Goal: Transaction & Acquisition: Purchase product/service

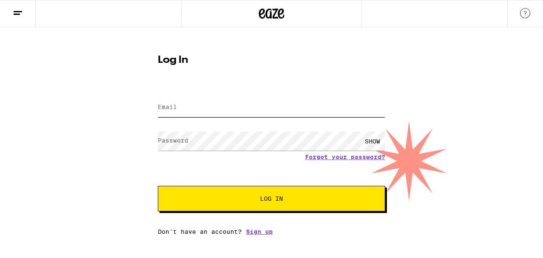
type input "[EMAIL_ADDRESS][DOMAIN_NAME]"
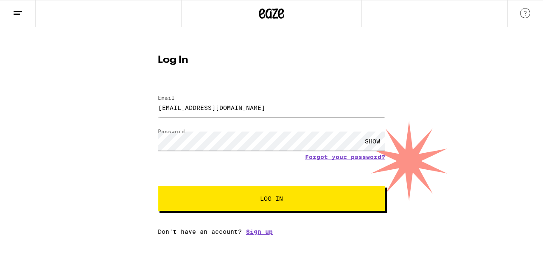
click at [113, 137] on div "Log In Email Email [EMAIL_ADDRESS][DOMAIN_NAME] Password Password SHOW Forgot y…" at bounding box center [271, 131] width 543 height 208
click at [374, 142] on div "SHOW" at bounding box center [372, 140] width 25 height 19
click at [282, 199] on span "Log In" at bounding box center [271, 198] width 23 height 6
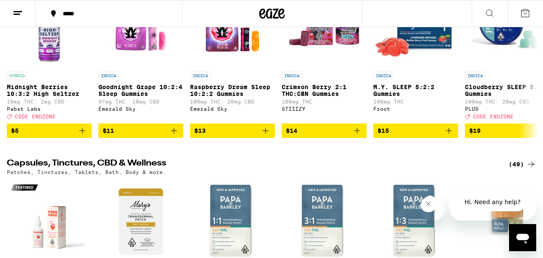
scroll to position [2923, 0]
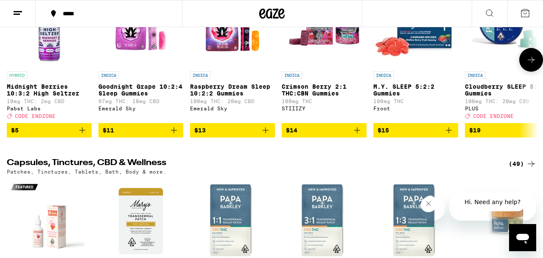
click at [532, 63] on icon at bounding box center [530, 60] width 7 height 6
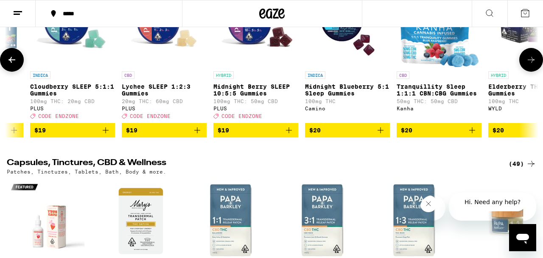
scroll to position [0, 437]
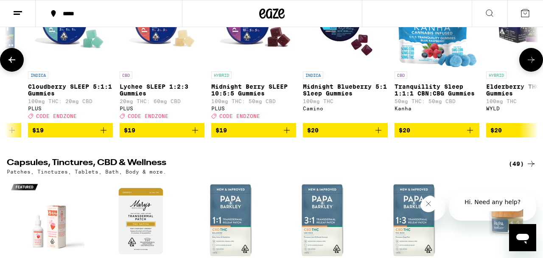
click at [527, 65] on icon at bounding box center [531, 60] width 10 height 10
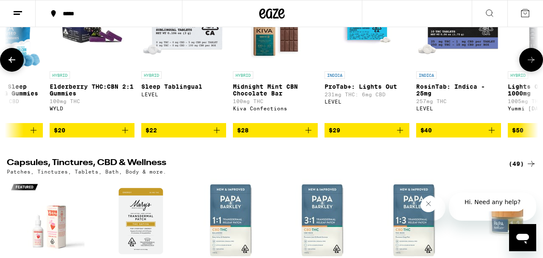
scroll to position [0, 873]
click at [527, 65] on icon at bounding box center [531, 60] width 10 height 10
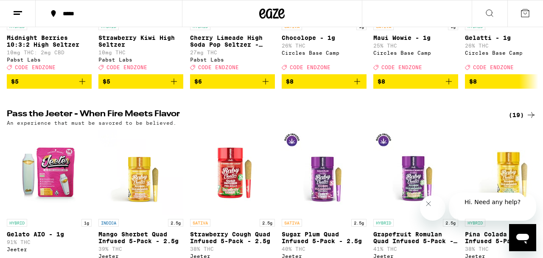
scroll to position [0, 0]
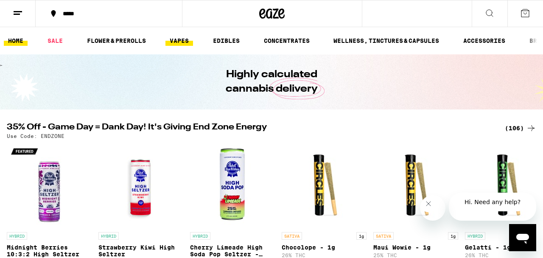
click at [184, 39] on link "VAPES" at bounding box center [179, 41] width 28 height 10
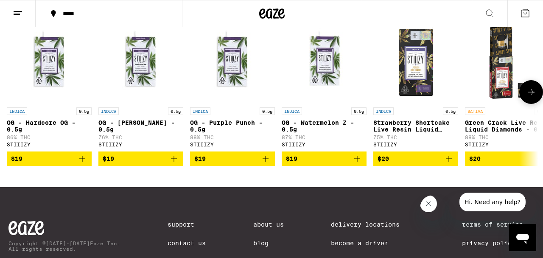
scroll to position [876, 0]
